Goal: Information Seeking & Learning: Learn about a topic

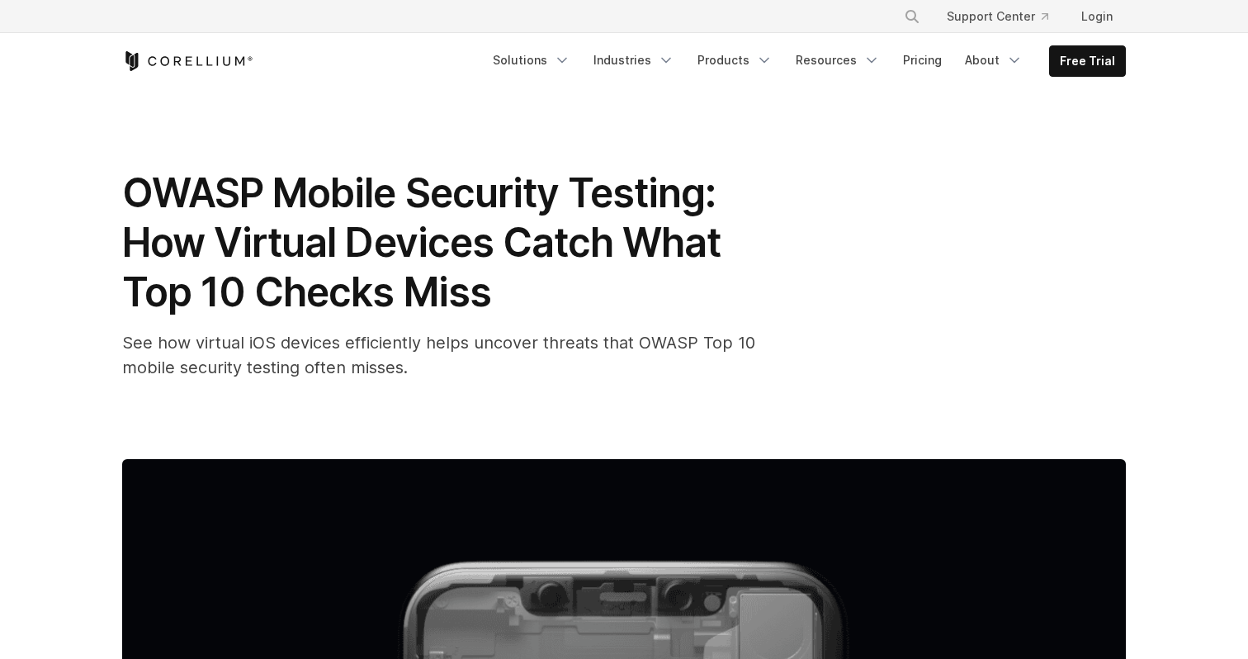
click at [178, 243] on span "OWASP Mobile Security Testing: How Virtual Devices Catch What Top 10 Checks Miss" at bounding box center [421, 242] width 599 height 148
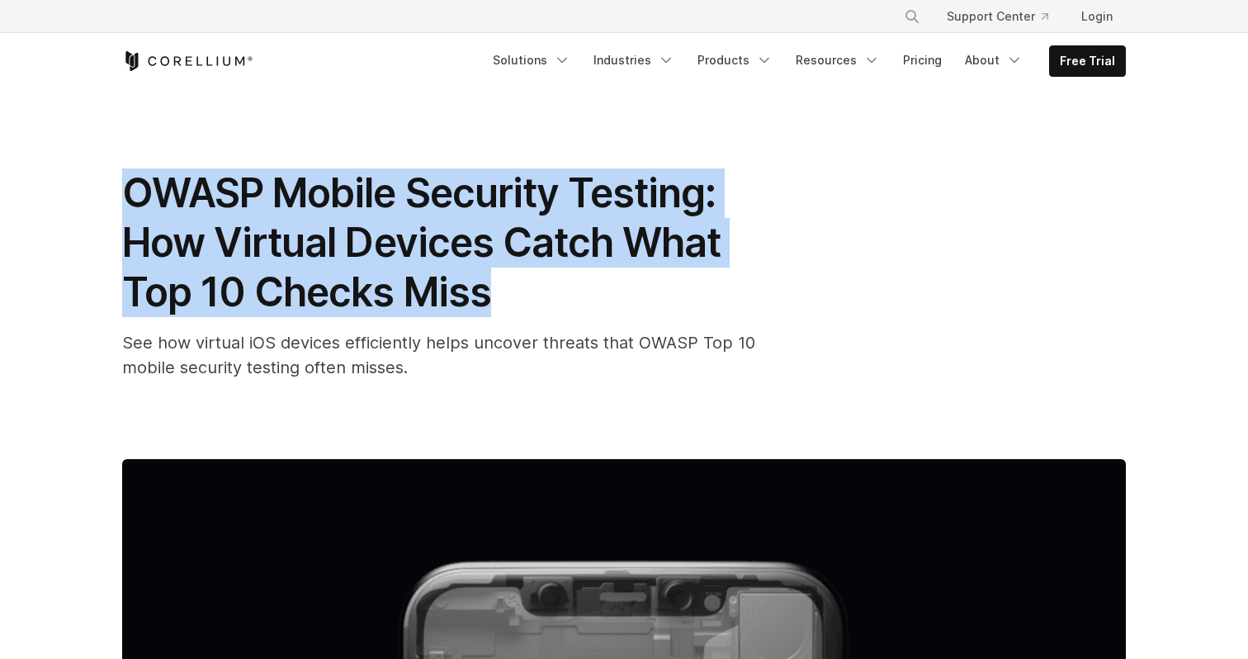
click at [178, 243] on span "OWASP Mobile Security Testing: How Virtual Devices Catch What Top 10 Checks Miss" at bounding box center [421, 242] width 599 height 148
copy div "OWASP Mobile Security Testing: How Virtual Devices Catch What Top 10 Checks Miss"
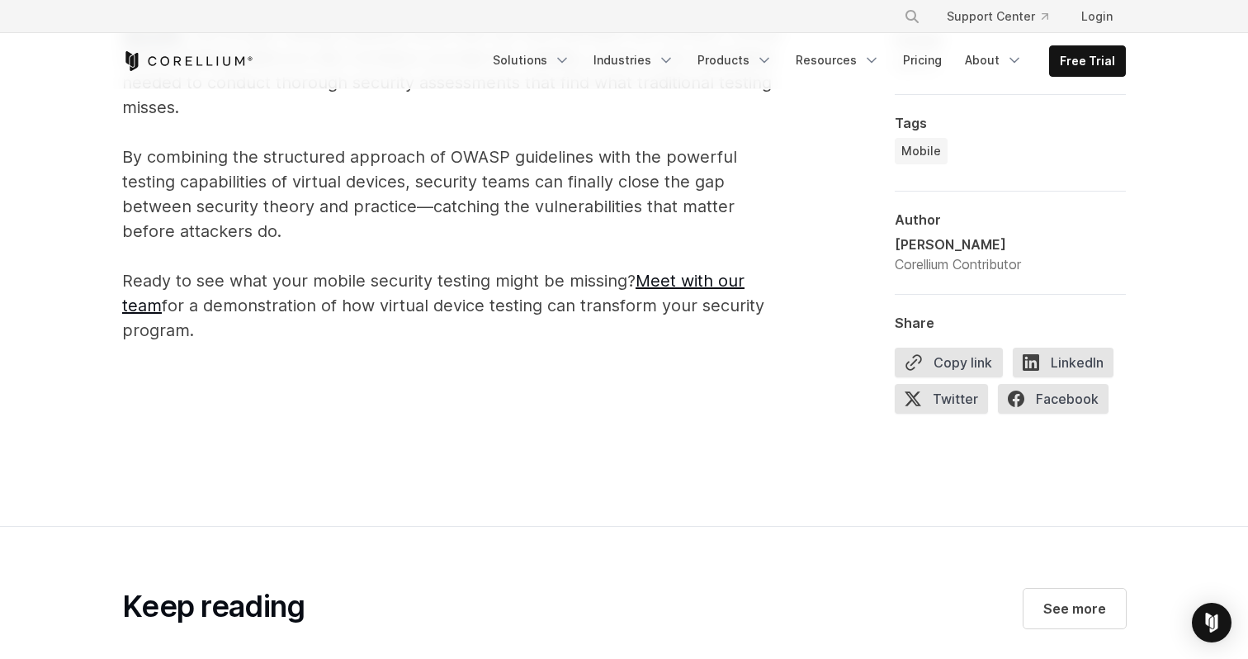
scroll to position [5750, 0]
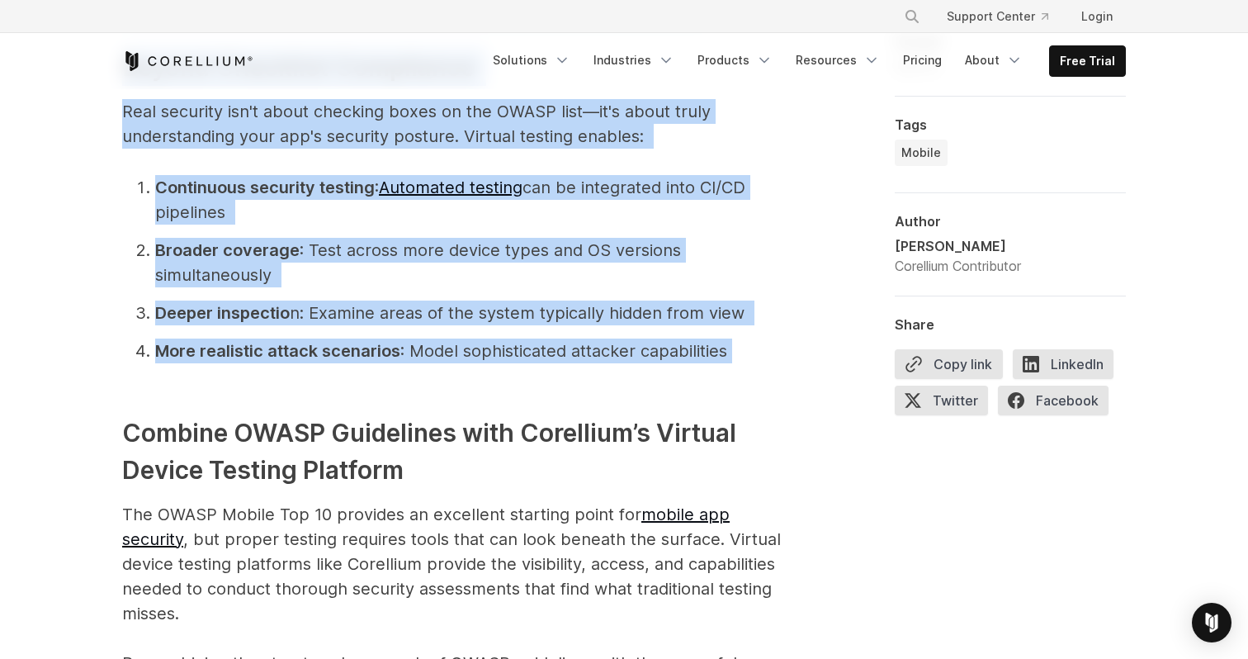
drag, startPoint x: 441, startPoint y: 462, endPoint x: 237, endPoint y: 358, distance: 229.0
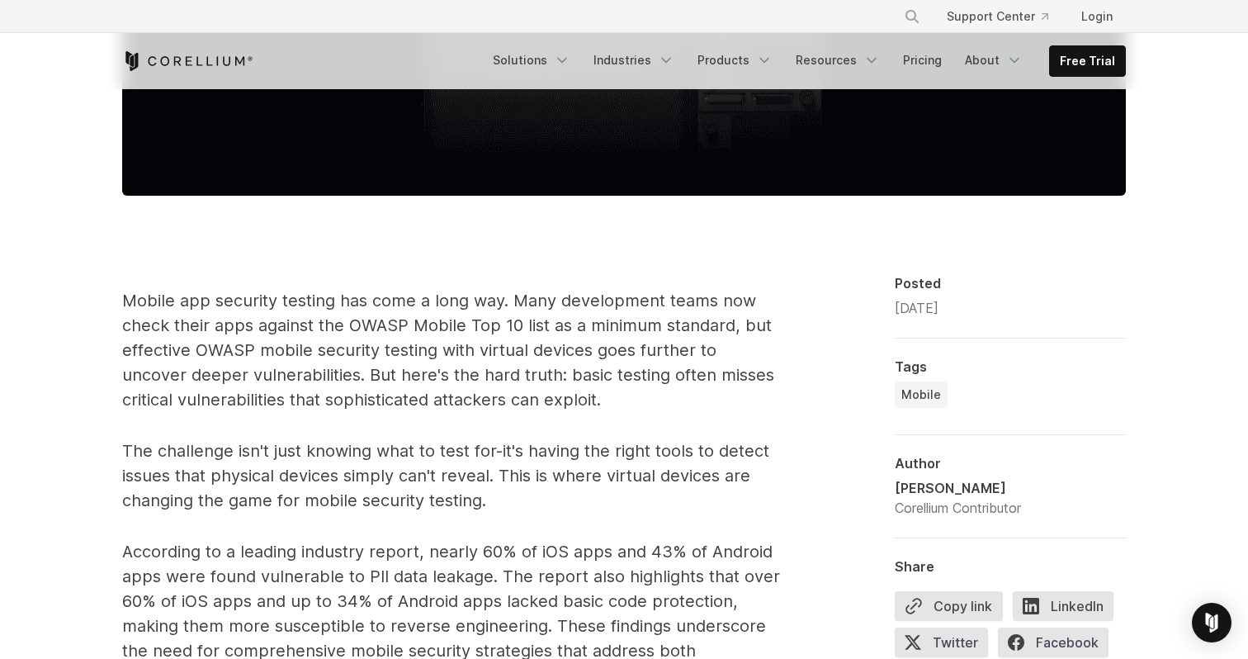
scroll to position [924, 0]
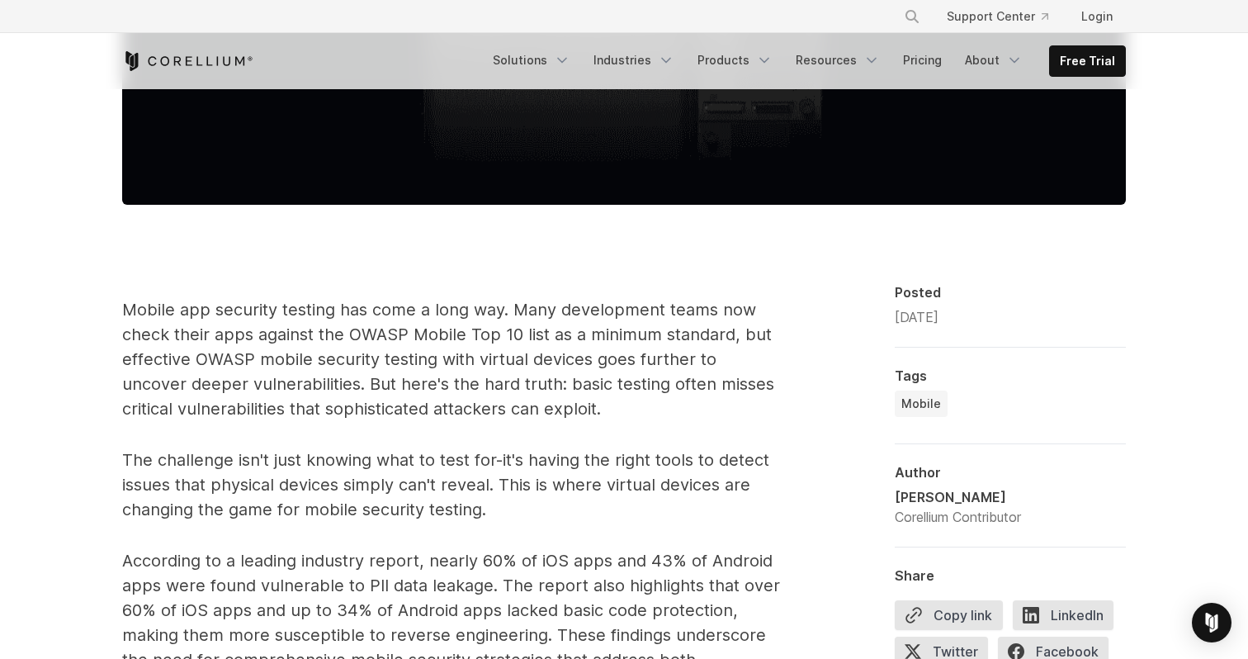
drag, startPoint x: 187, startPoint y: 262, endPoint x: 107, endPoint y: 291, distance: 85.4
copy span "Loremi dol sitametc adipisc eli sedd e temp inc. Utla etdoloremag aliqu eni adm…"
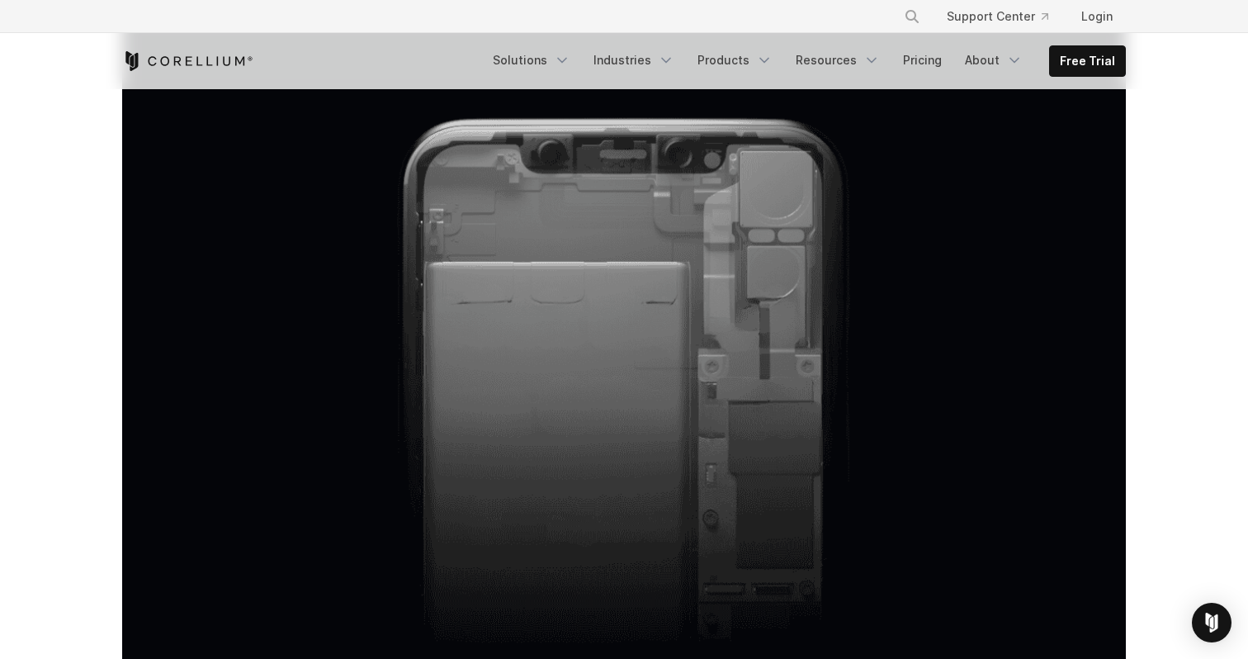
scroll to position [25, 0]
